Goal: Find specific page/section

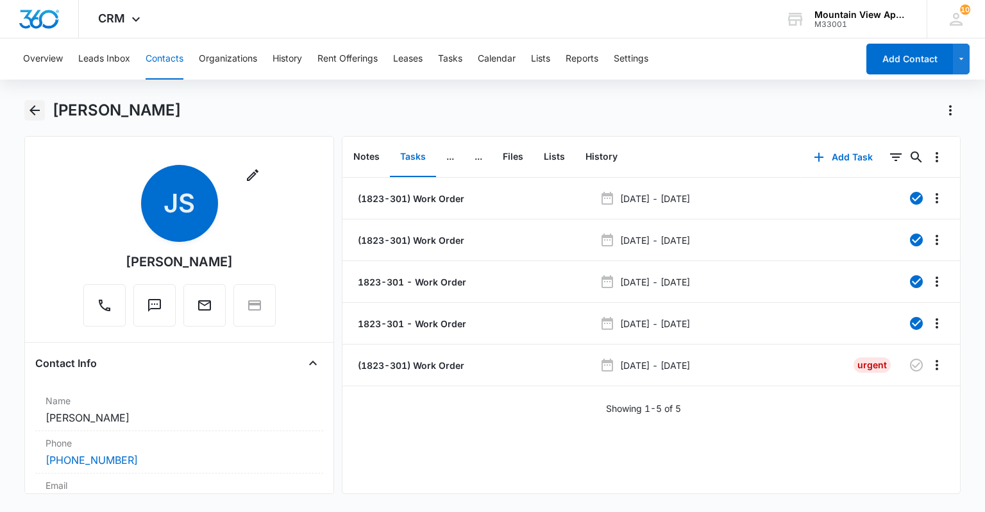
click at [31, 114] on icon "Back" at bounding box center [34, 110] width 15 height 15
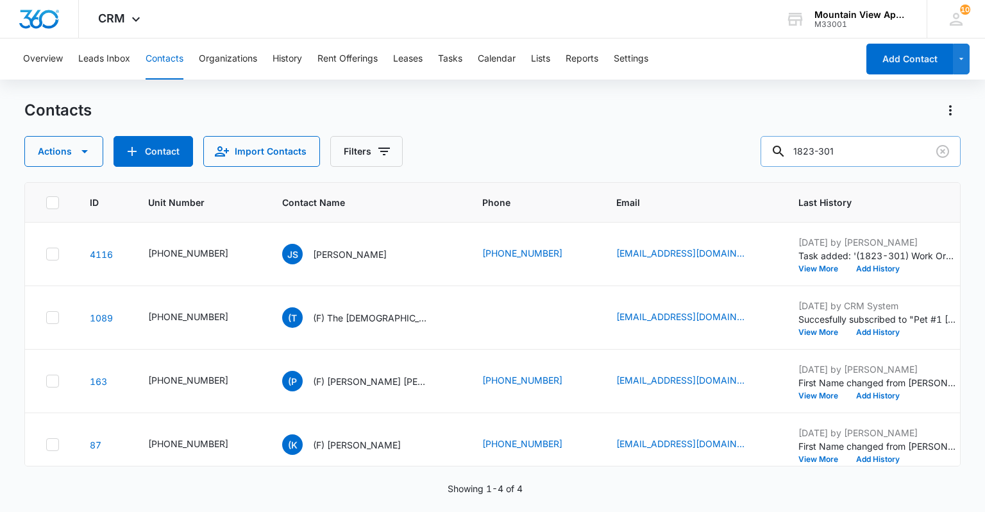
click at [886, 153] on input "1823-301" at bounding box center [860, 151] width 200 height 31
click at [946, 149] on icon "Clear" at bounding box center [942, 151] width 15 height 15
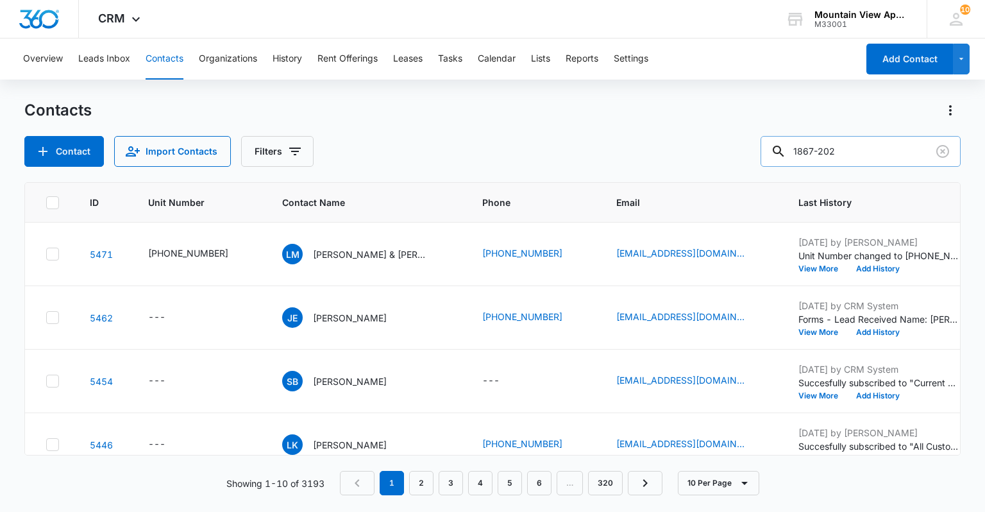
type input "1867-202"
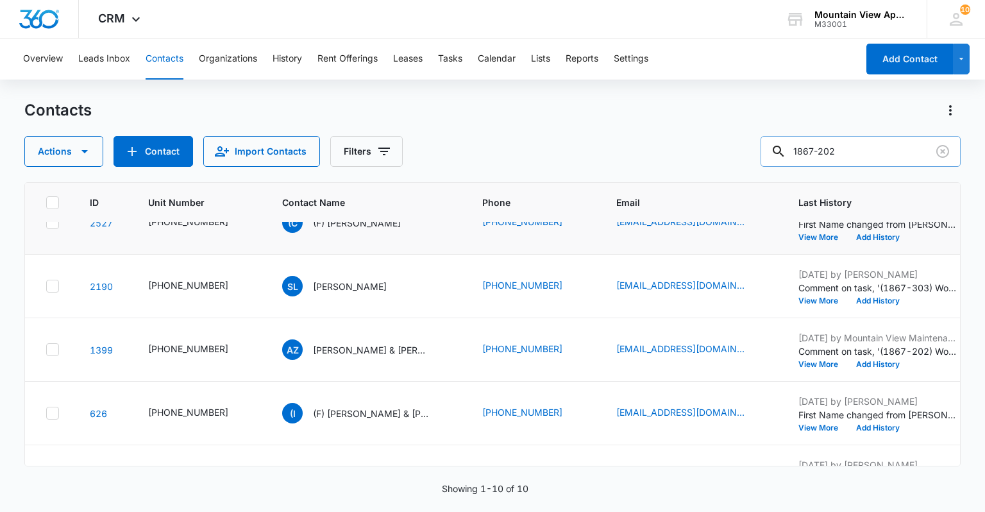
scroll to position [256, 0]
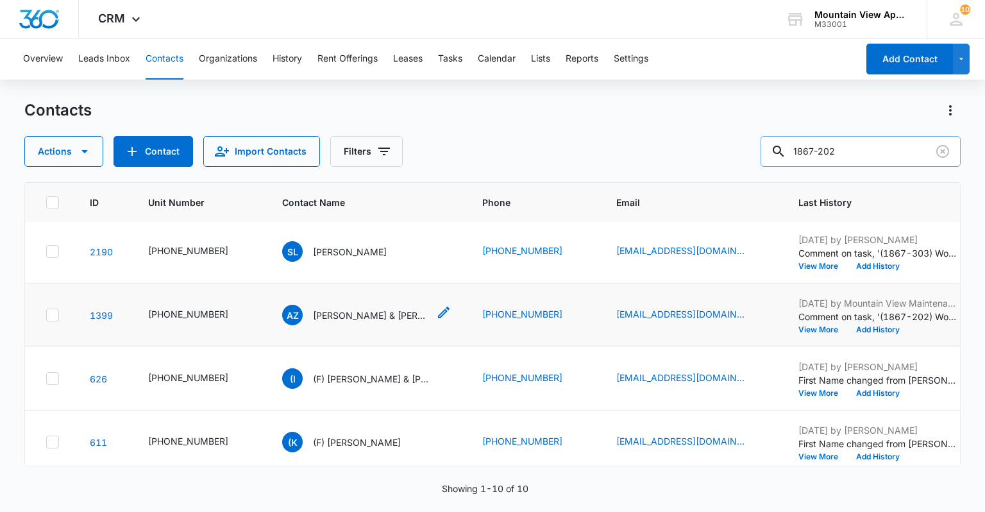
click at [342, 319] on p "[PERSON_NAME] & [PERSON_NAME]" at bounding box center [370, 314] width 115 height 13
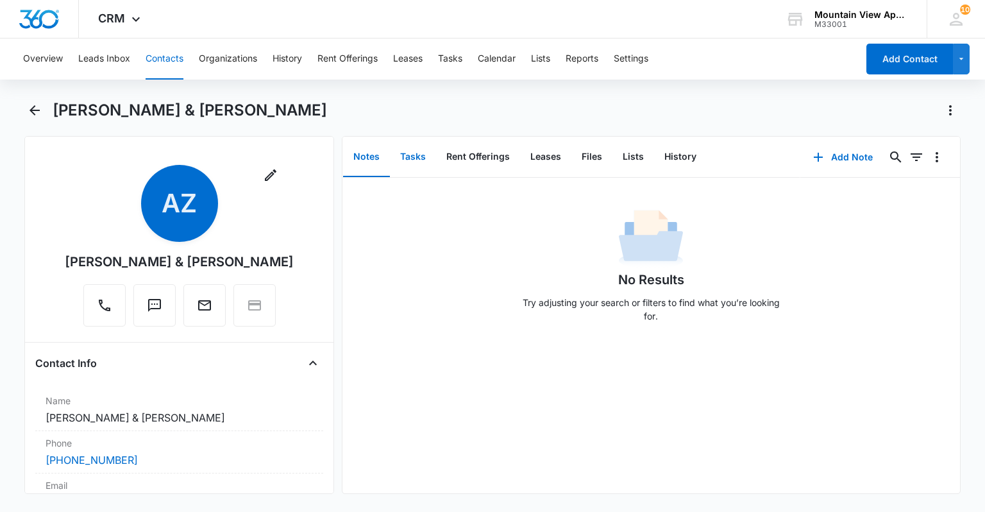
click at [419, 155] on button "Tasks" at bounding box center [413, 157] width 46 height 40
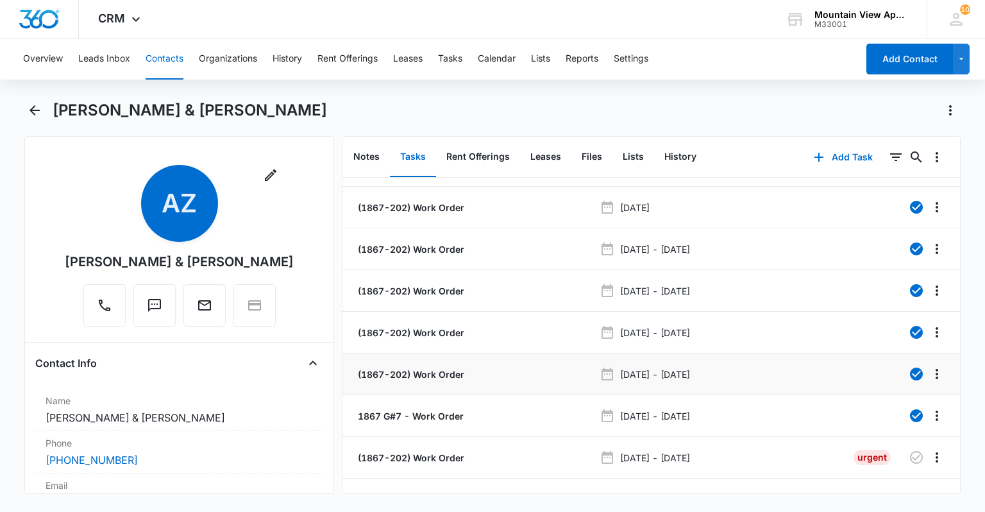
scroll to position [53, 0]
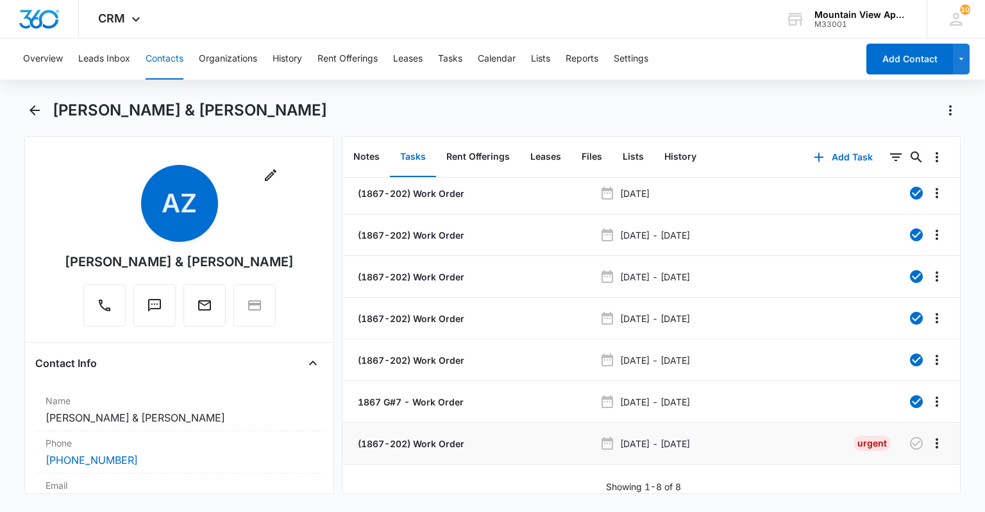
click at [439, 437] on p "(1867-202) Work Order" at bounding box center [409, 443] width 109 height 13
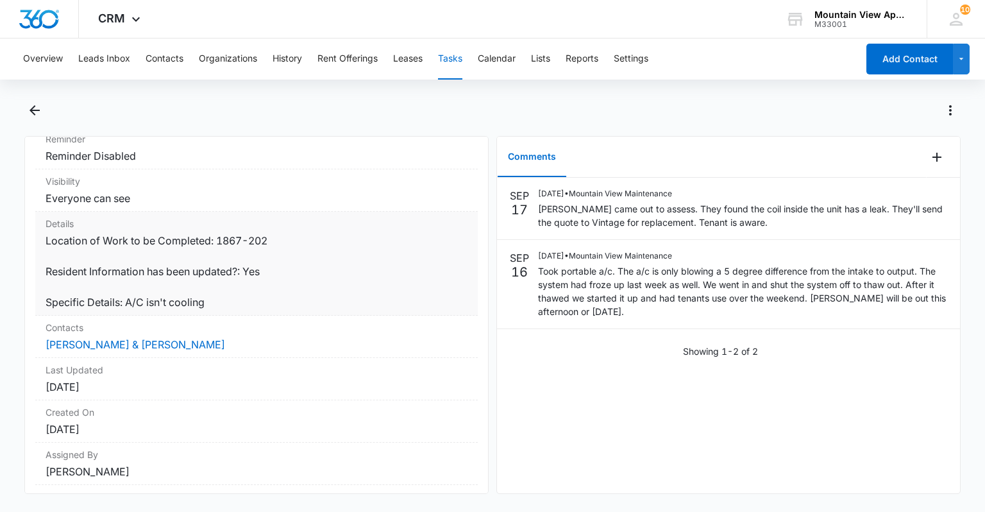
scroll to position [197, 0]
